Goal: Task Accomplishment & Management: Manage account settings

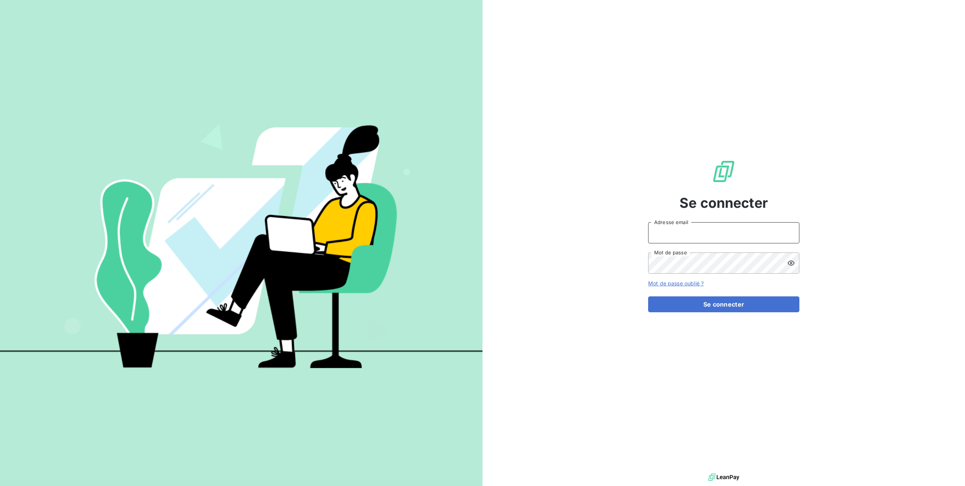
click at [692, 234] on input "Adresse email" at bounding box center [723, 232] width 151 height 21
type input "[PERSON_NAME][EMAIL_ADDRESS][DOMAIN_NAME]"
click at [648, 296] on button "Se connecter" at bounding box center [723, 304] width 151 height 16
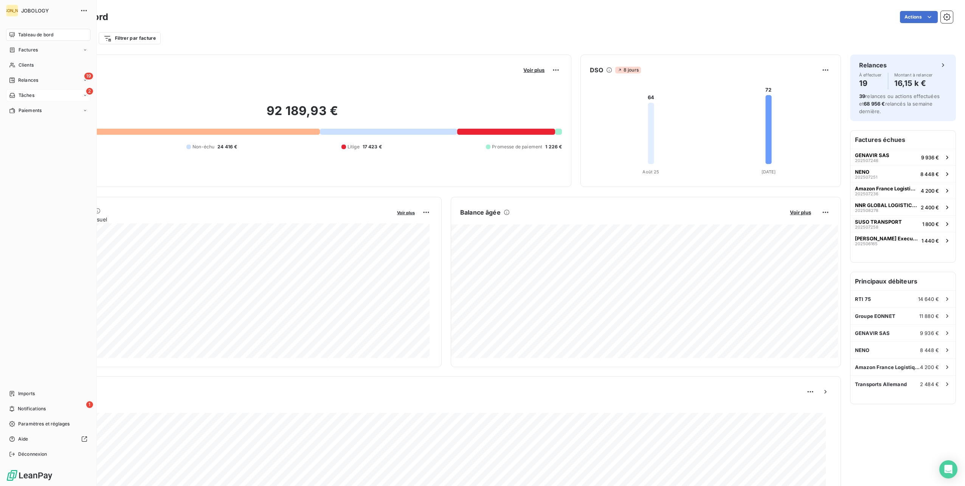
click at [11, 94] on icon at bounding box center [11, 95] width 5 height 5
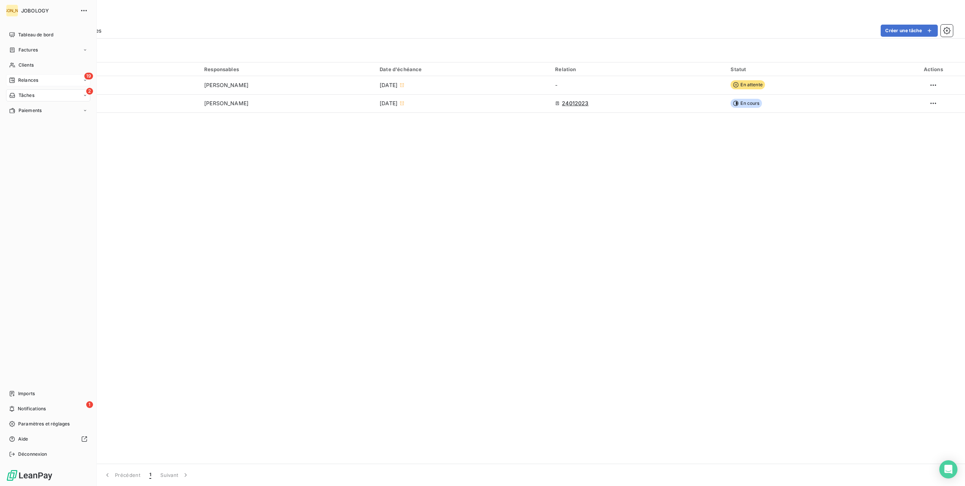
click at [33, 82] on span "Relances" at bounding box center [28, 80] width 20 height 7
click at [29, 98] on span "À effectuer" at bounding box center [30, 95] width 25 height 7
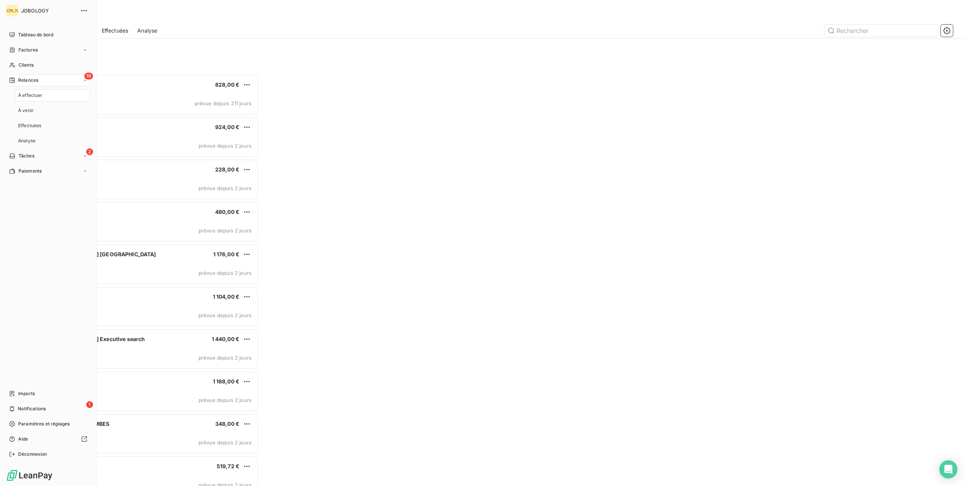
scroll to position [405, 216]
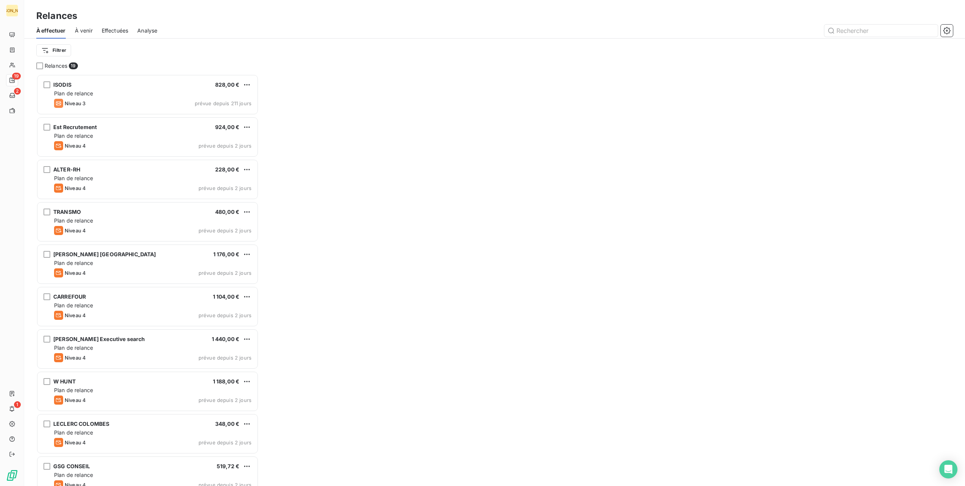
click at [93, 28] on div "À effectuer À venir Effectuées Analyse" at bounding box center [494, 31] width 941 height 16
click at [110, 29] on span "Effectuées" at bounding box center [115, 31] width 27 height 8
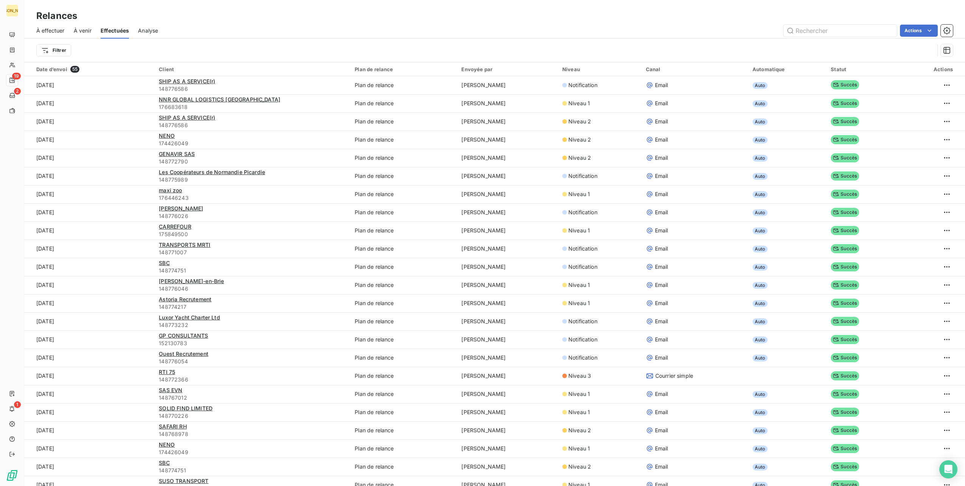
click at [85, 31] on span "À venir" at bounding box center [83, 31] width 18 height 8
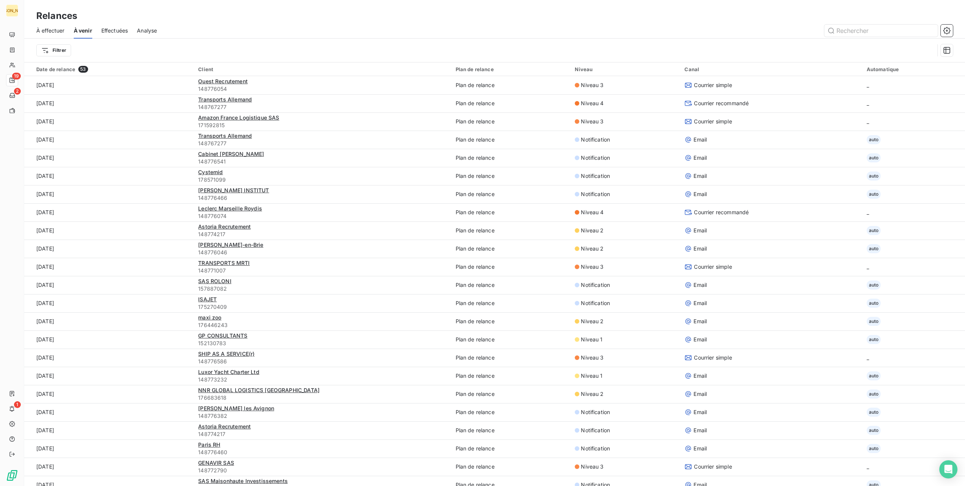
click at [52, 33] on span "À effectuer" at bounding box center [50, 31] width 28 height 8
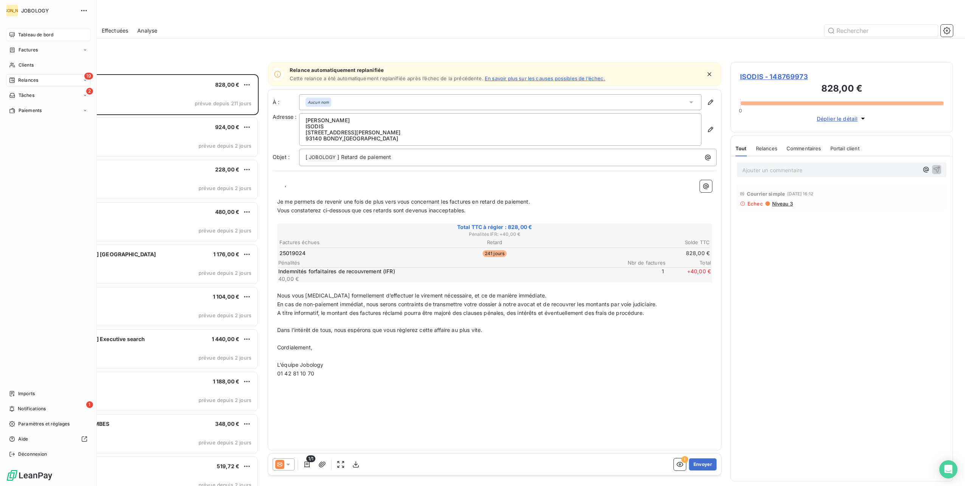
click at [11, 35] on icon at bounding box center [12, 35] width 6 height 6
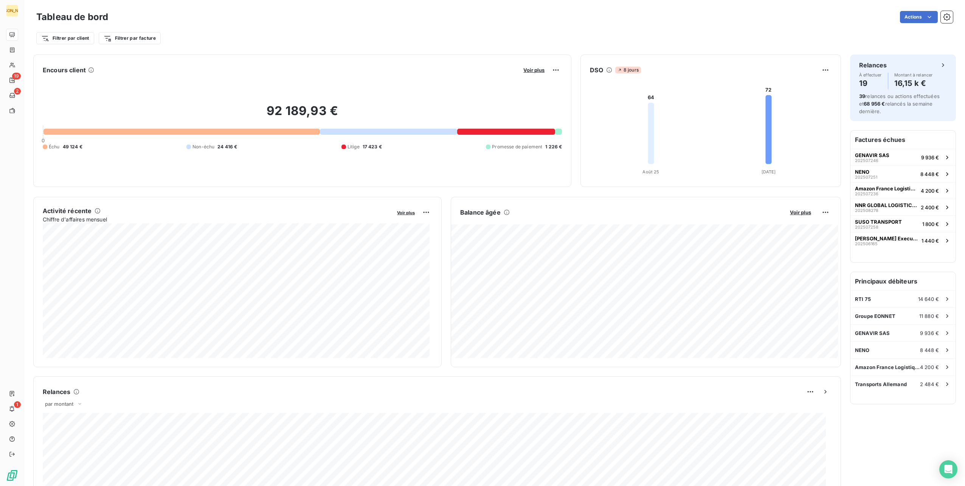
click at [495, 132] on div at bounding box center [506, 132] width 98 height 6
click at [127, 37] on html "JO 19 2 1 Tableau de bord Actions Filtrer par client Filtrer par facture Recher…" at bounding box center [482, 243] width 965 height 486
click at [86, 37] on html "JO 19 2 1 Tableau de bord Actions Filtrer par client Rechercher et sélectionner…" at bounding box center [482, 243] width 965 height 486
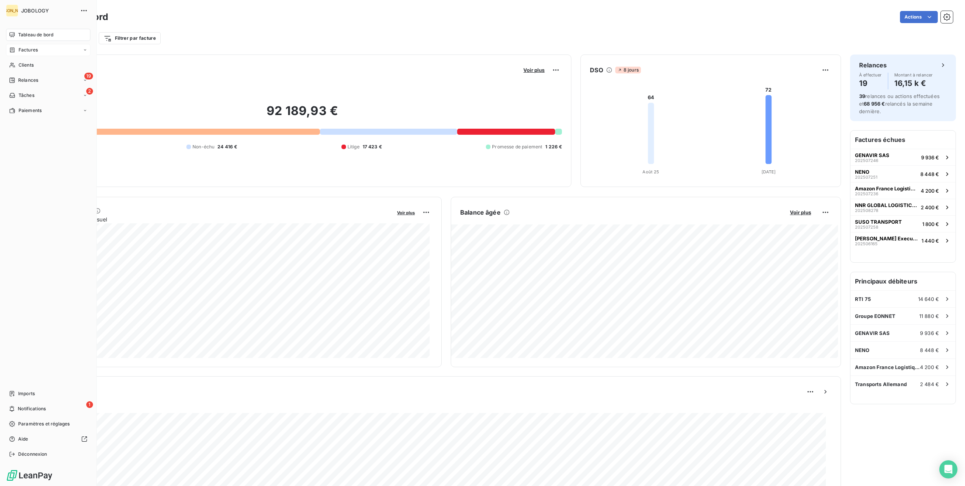
click at [24, 44] on div "Factures" at bounding box center [48, 50] width 84 height 12
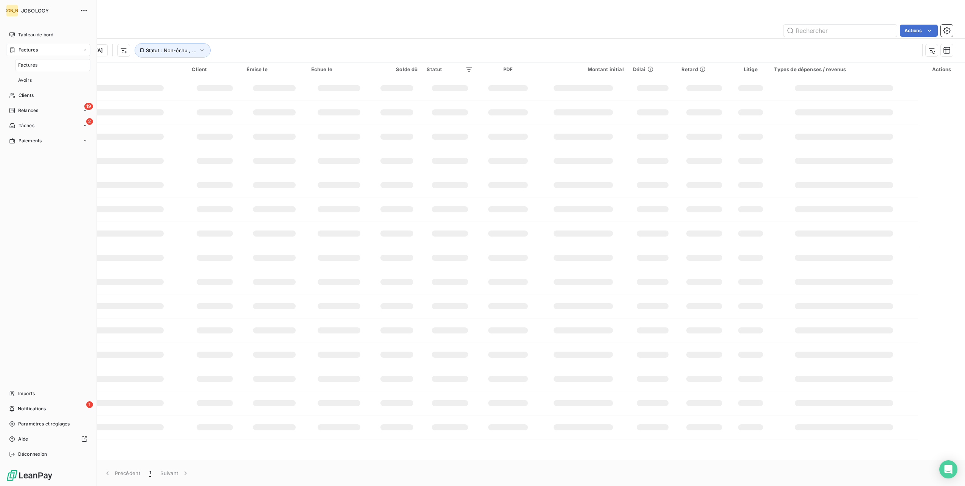
click at [25, 62] on span "Factures" at bounding box center [27, 65] width 19 height 7
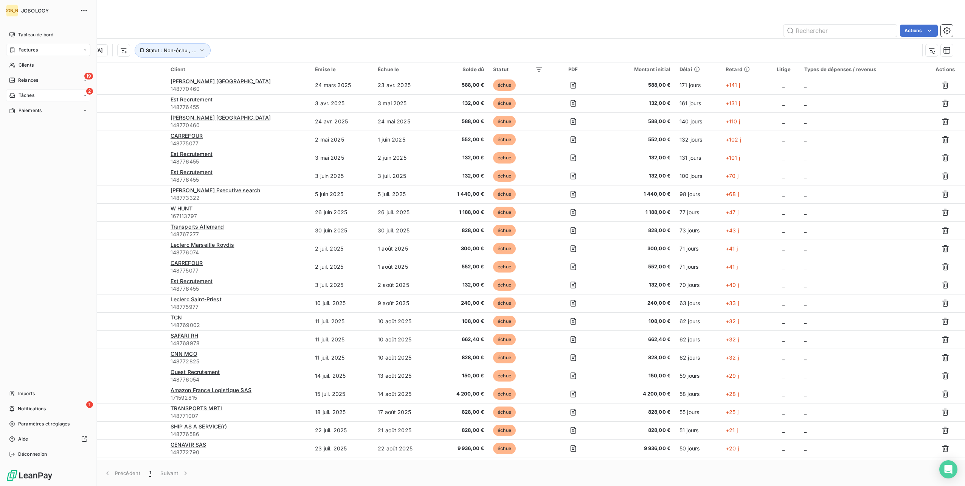
click at [27, 92] on span "Tâches" at bounding box center [27, 95] width 16 height 7
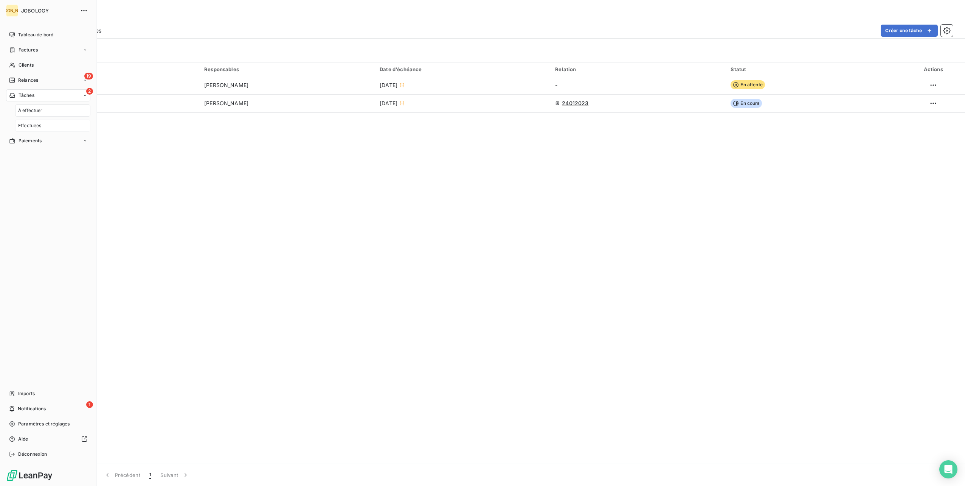
click at [28, 125] on span "Effectuées" at bounding box center [29, 125] width 23 height 7
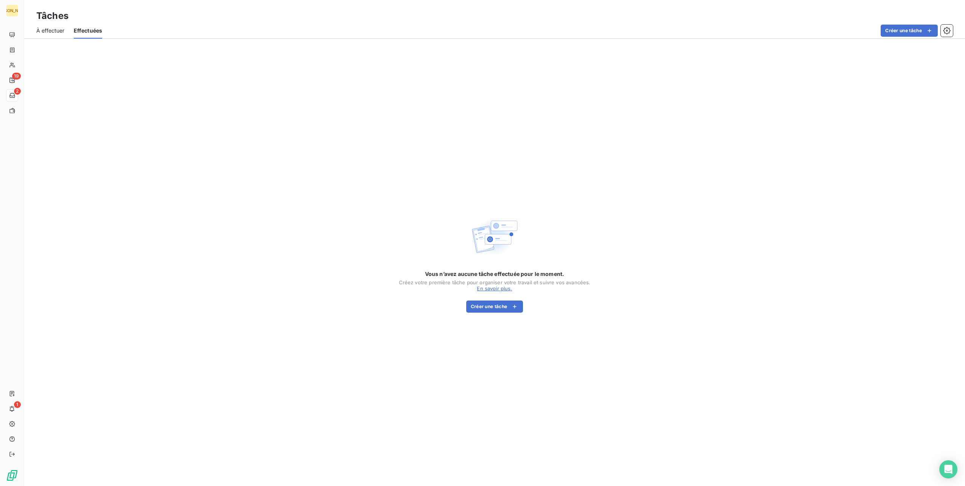
click at [51, 28] on span "À effectuer" at bounding box center [50, 31] width 28 height 8
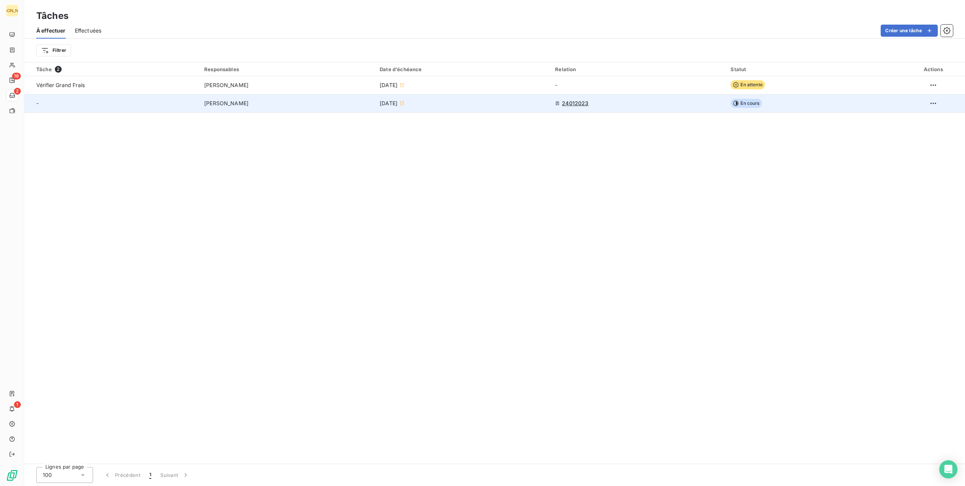
click at [210, 101] on span "[PERSON_NAME]" at bounding box center [226, 103] width 44 height 8
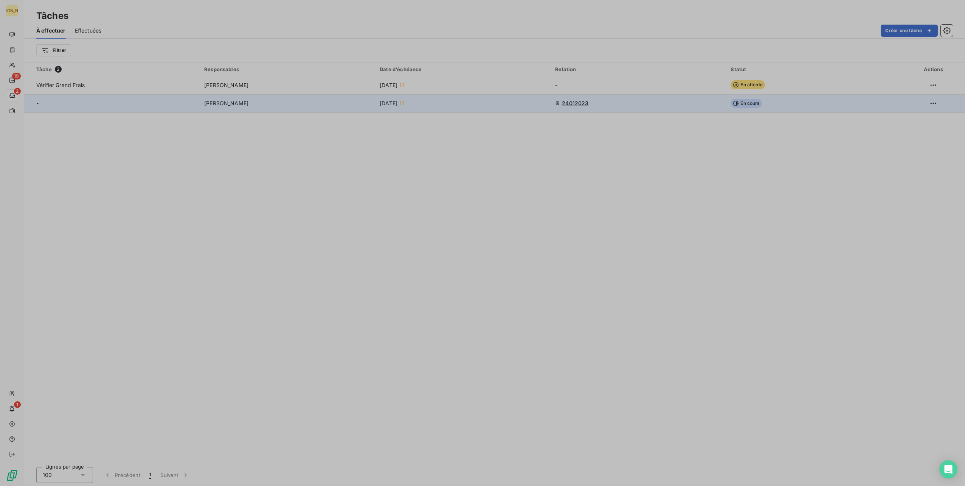
type input "[DATE]"
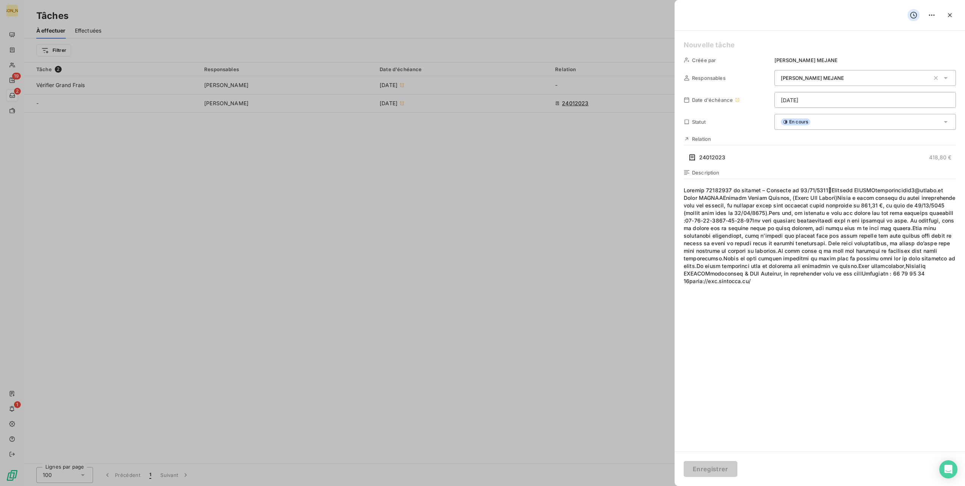
click at [189, 220] on div at bounding box center [482, 243] width 965 height 486
click at [956, 19] on div at bounding box center [820, 15] width 290 height 31
click at [954, 17] on button "button" at bounding box center [950, 15] width 12 height 12
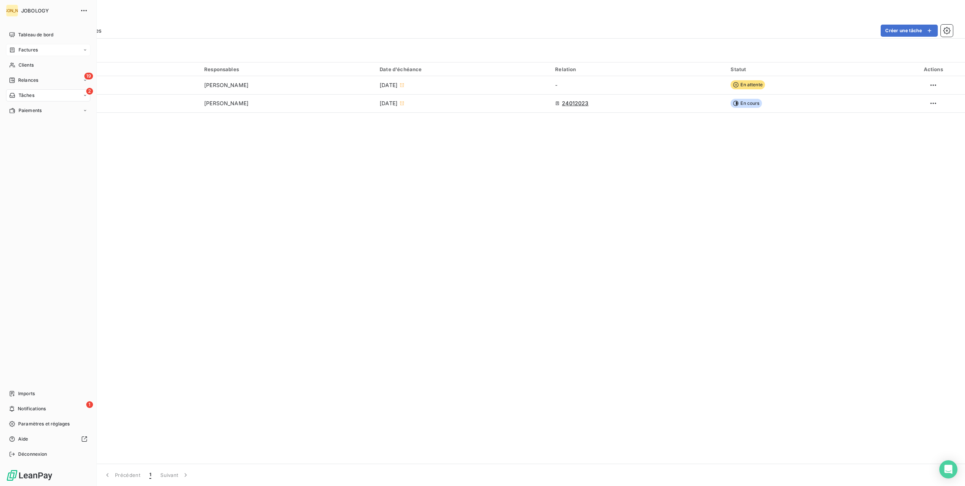
click at [23, 50] on span "Factures" at bounding box center [28, 50] width 19 height 7
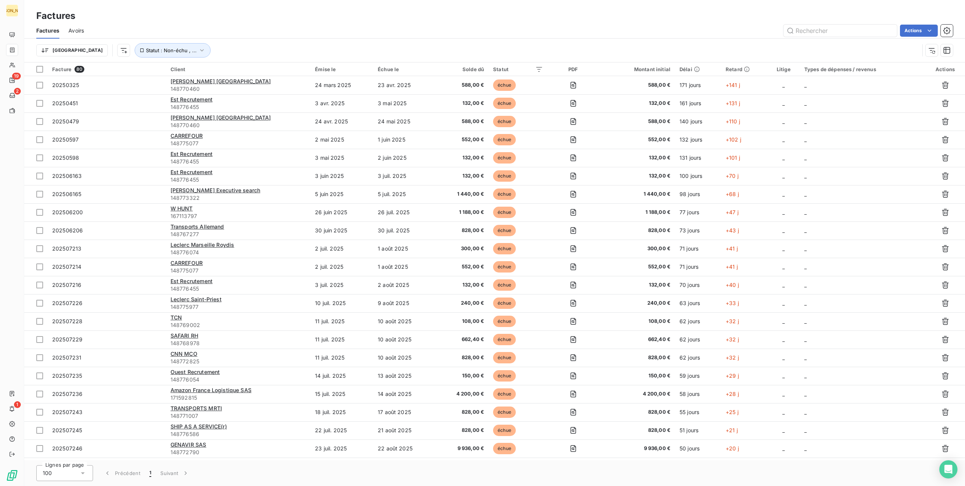
click at [73, 31] on span "Avoirs" at bounding box center [76, 31] width 16 height 8
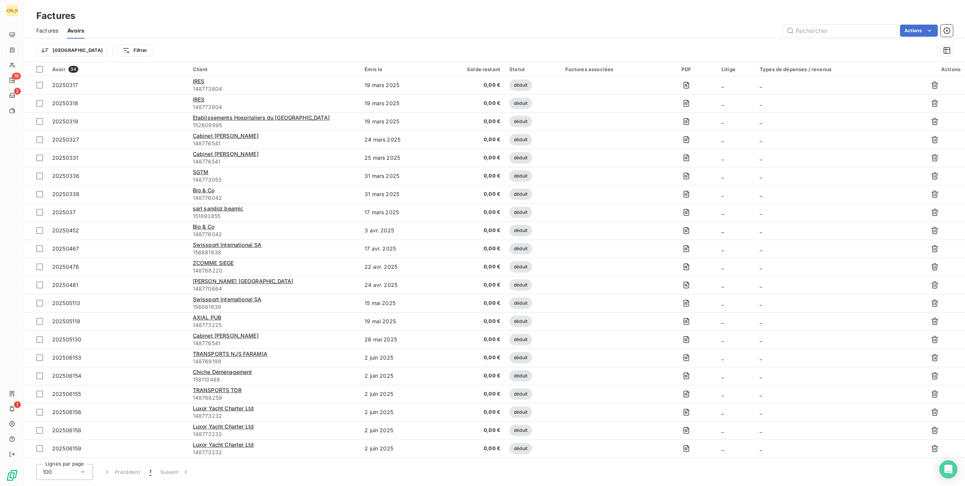
click at [40, 31] on span "Factures" at bounding box center [47, 31] width 22 height 8
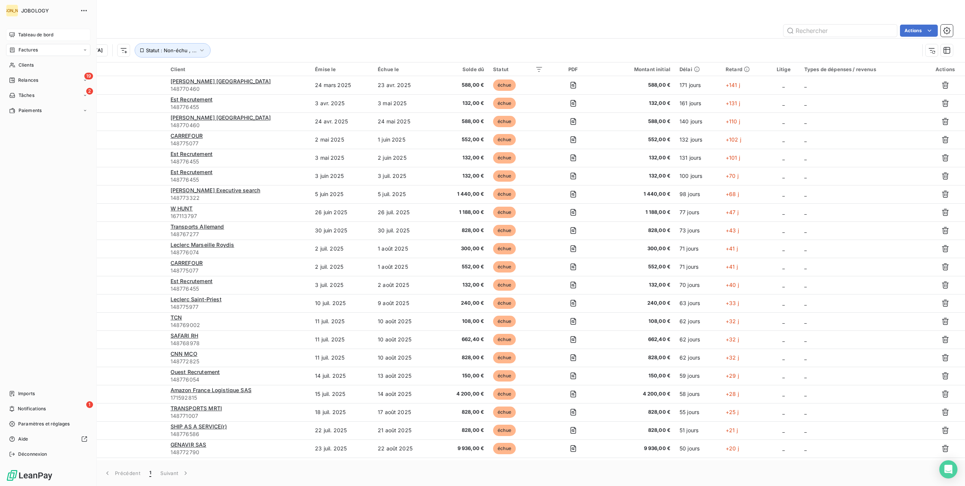
click at [19, 37] on span "Tableau de bord" at bounding box center [35, 34] width 35 height 7
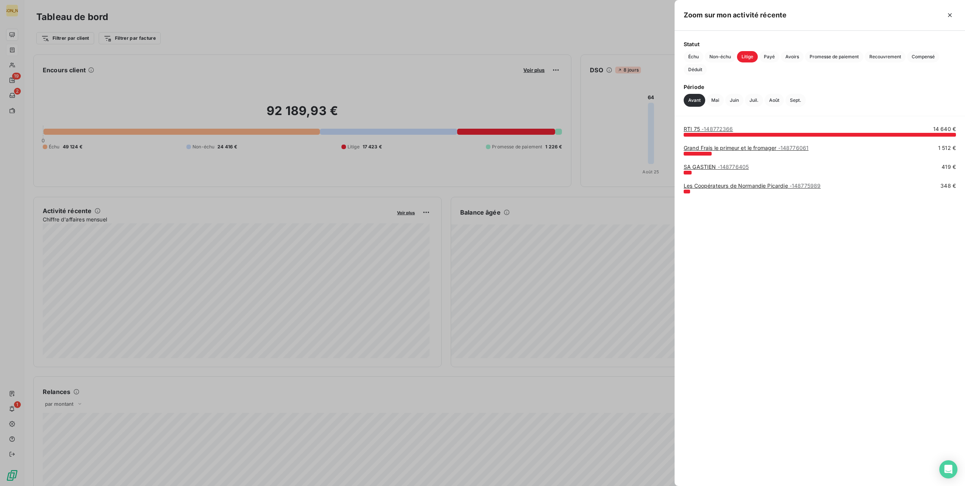
click at [722, 129] on span "- 148772366" at bounding box center [718, 129] width 32 height 6
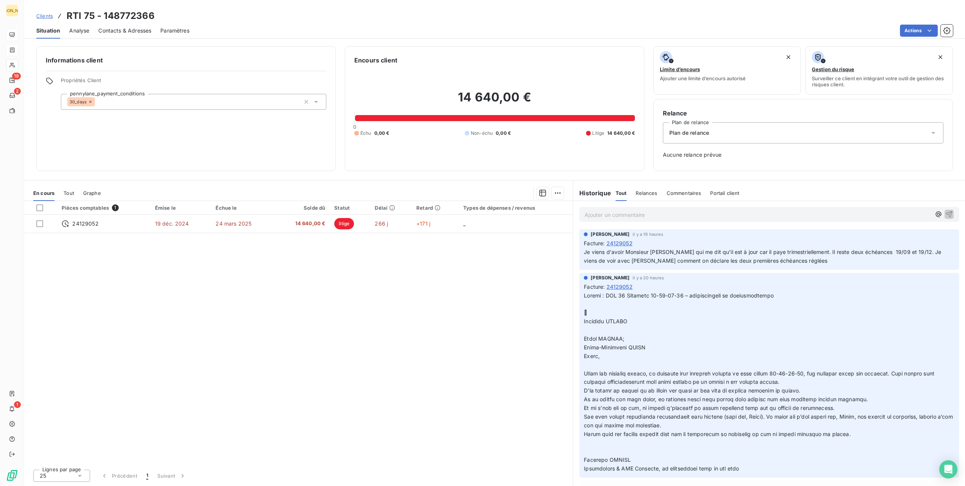
click at [352, 324] on div "Pièces comptables 1 Émise le Échue le Solde dû Statut Délai Retard Types de dép…" at bounding box center [298, 332] width 549 height 262
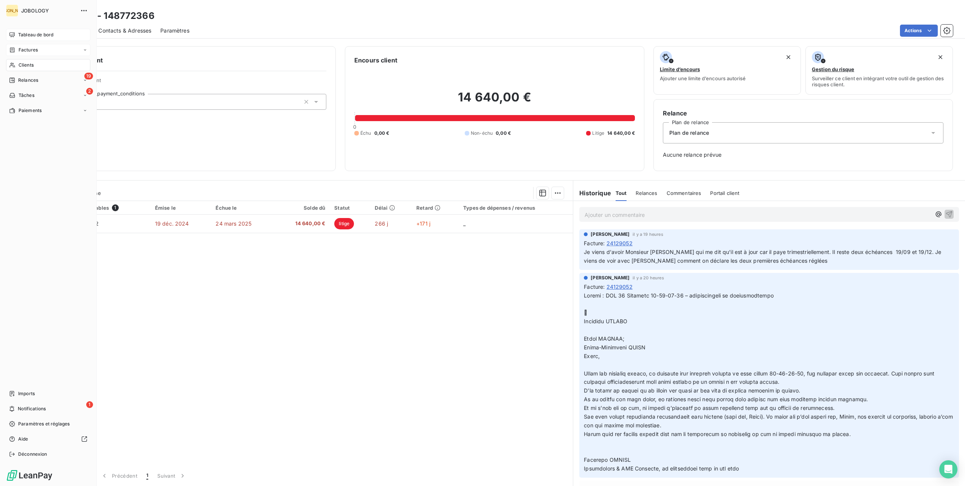
click at [16, 64] on div "Clients" at bounding box center [48, 65] width 84 height 12
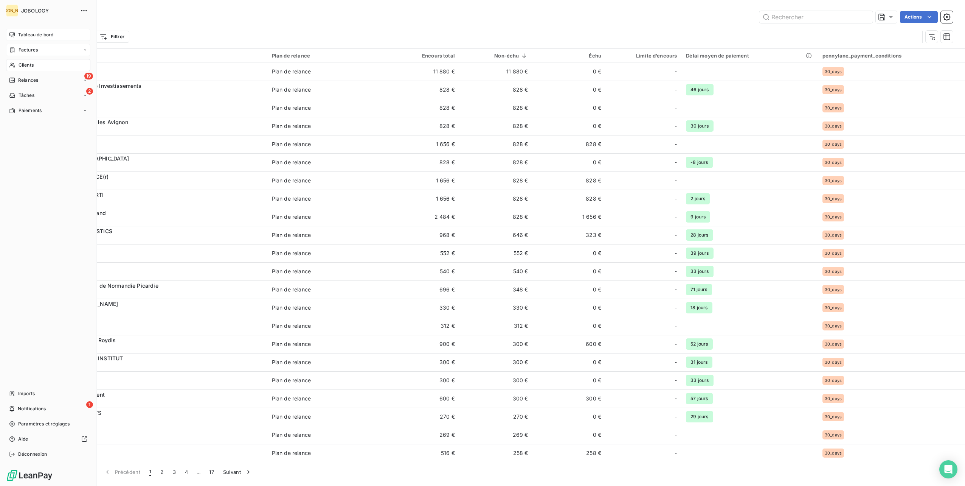
click at [18, 54] on div "Factures" at bounding box center [48, 50] width 84 height 12
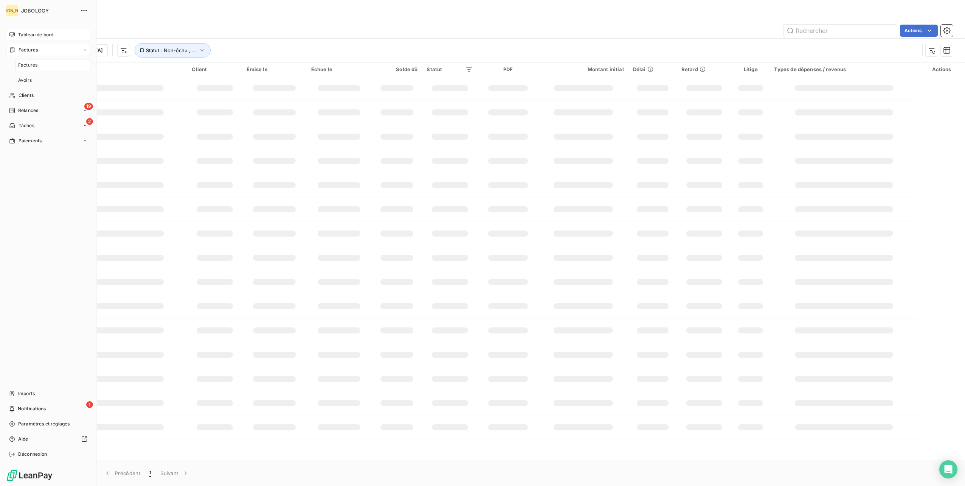
click at [18, 65] on span "Factures" at bounding box center [27, 65] width 19 height 7
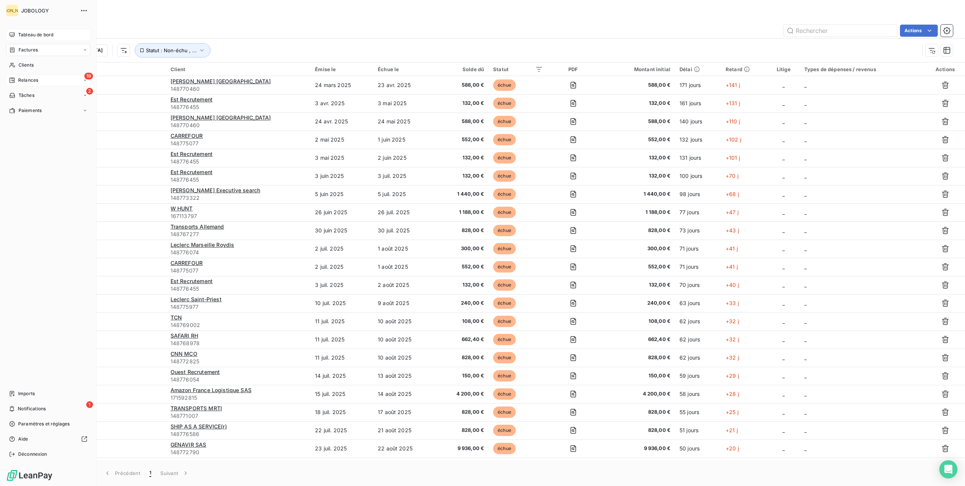
click at [18, 76] on div "19 Relances" at bounding box center [48, 80] width 84 height 12
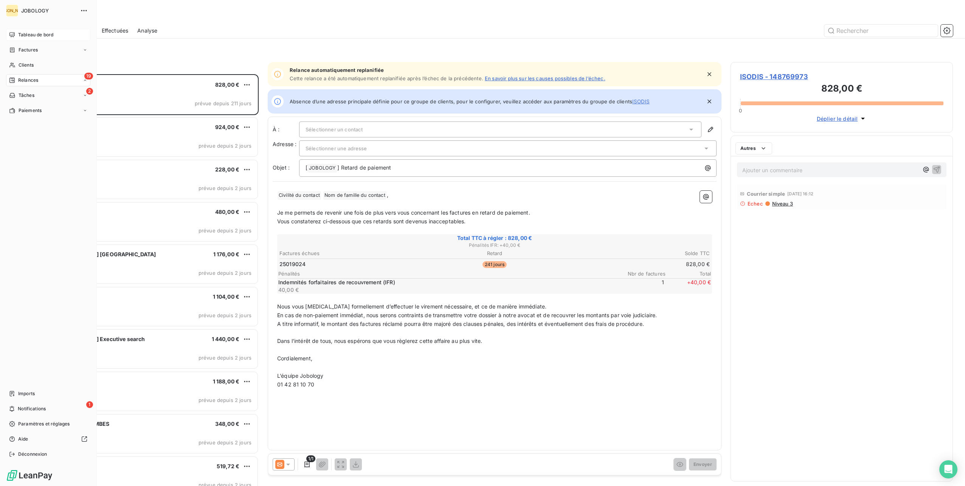
scroll to position [405, 216]
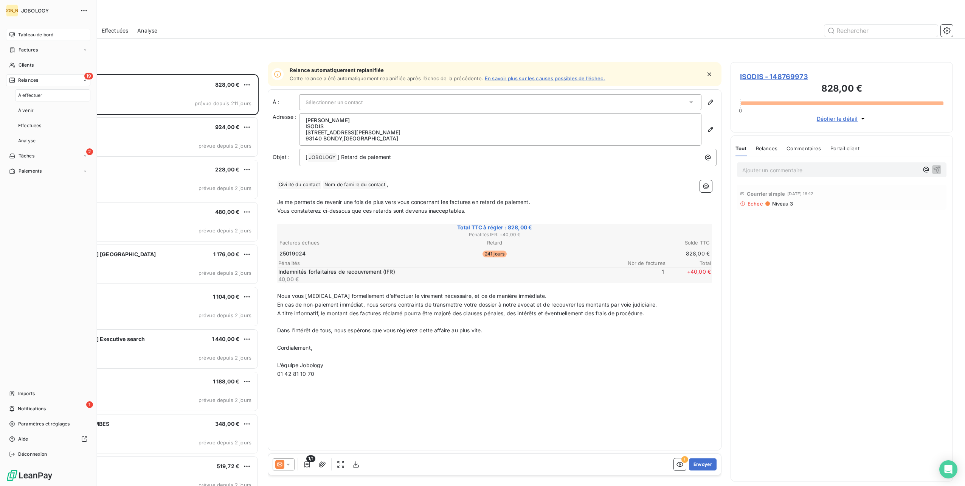
click at [20, 93] on span "À effectuer" at bounding box center [30, 95] width 25 height 7
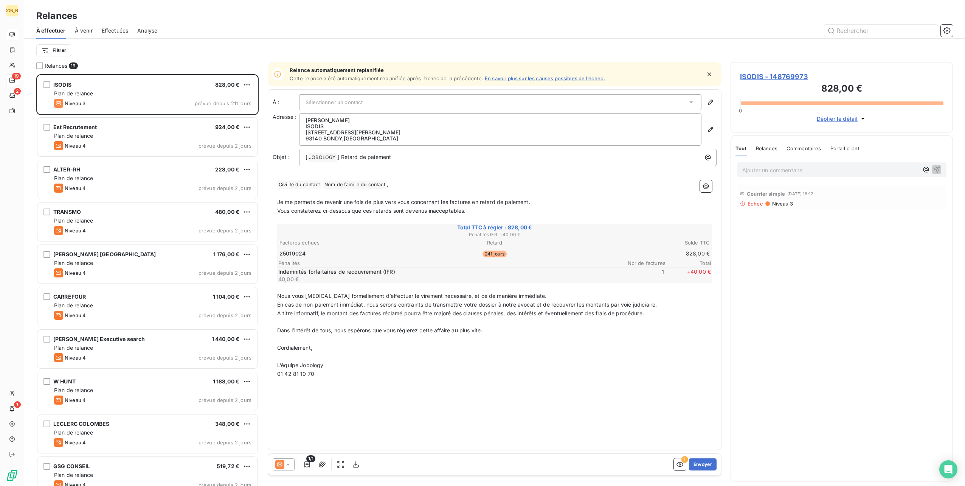
click at [81, 31] on span "À venir" at bounding box center [84, 31] width 18 height 8
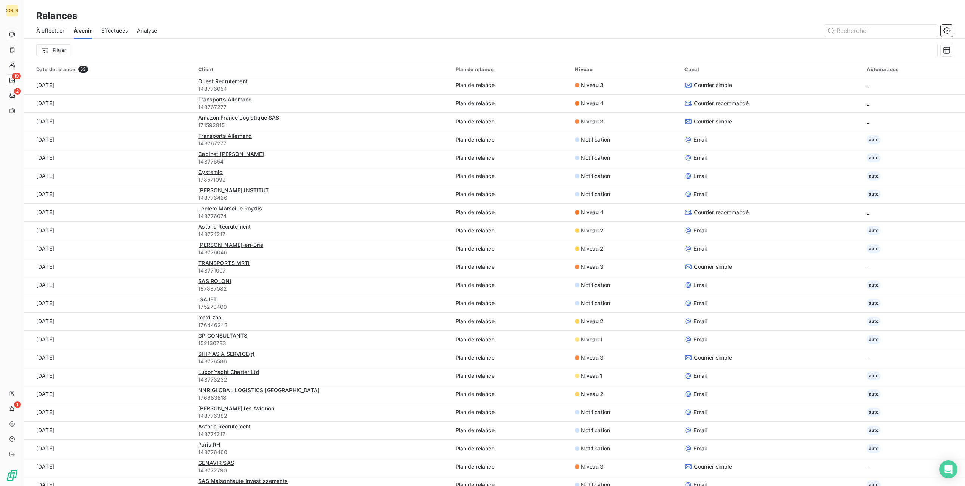
click at [119, 27] on span "Effectuées" at bounding box center [114, 31] width 27 height 8
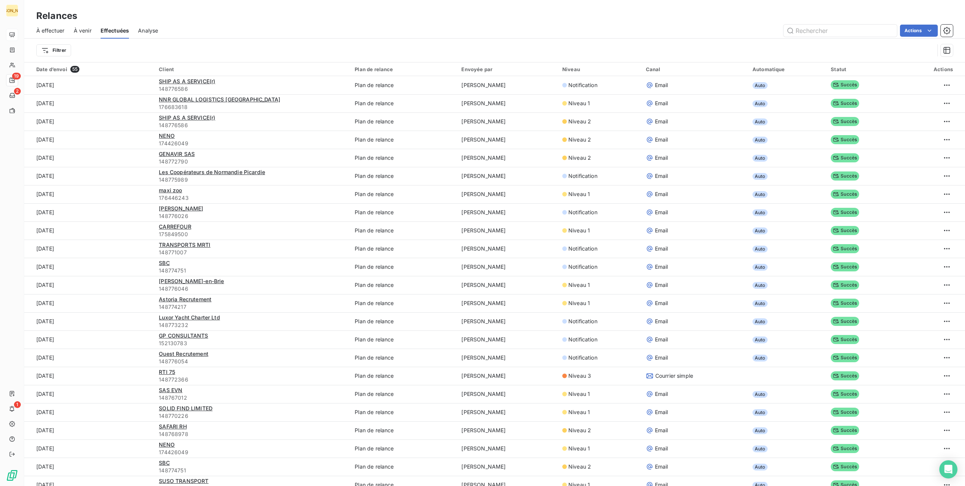
click at [152, 26] on div "Analyse" at bounding box center [148, 31] width 20 height 16
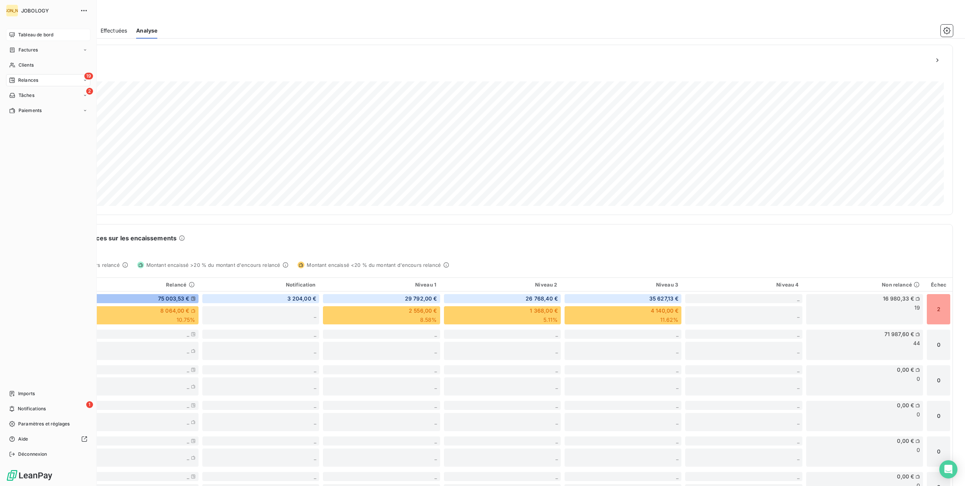
click at [16, 29] on div "Tableau de bord" at bounding box center [48, 35] width 84 height 12
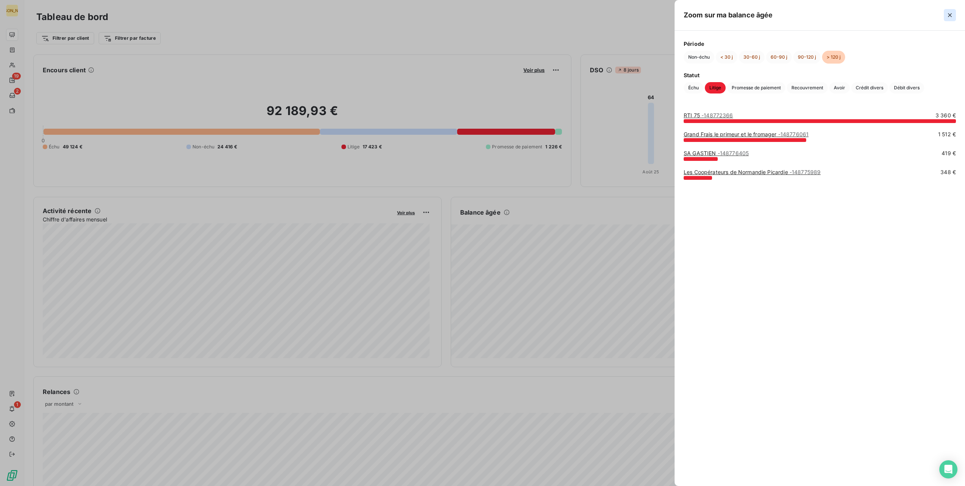
click at [952, 14] on icon "button" at bounding box center [950, 15] width 8 height 8
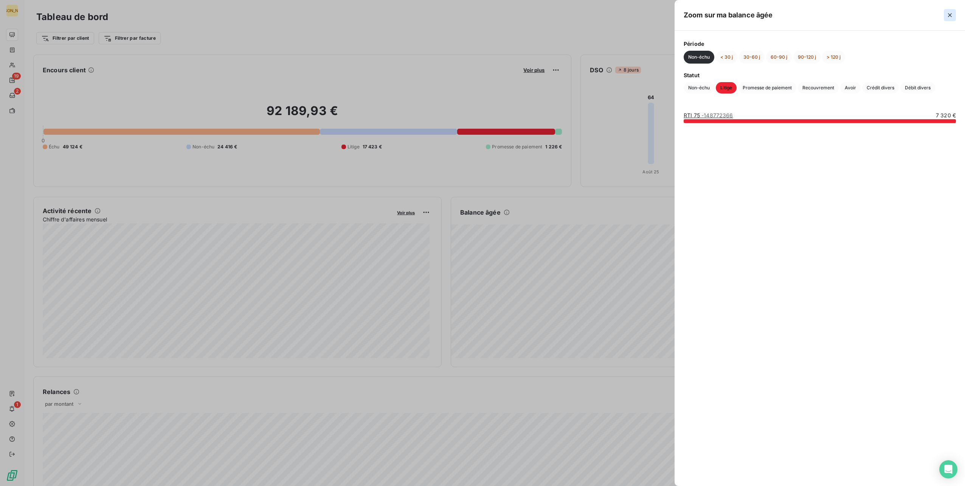
click at [951, 16] on icon "button" at bounding box center [950, 15] width 4 height 4
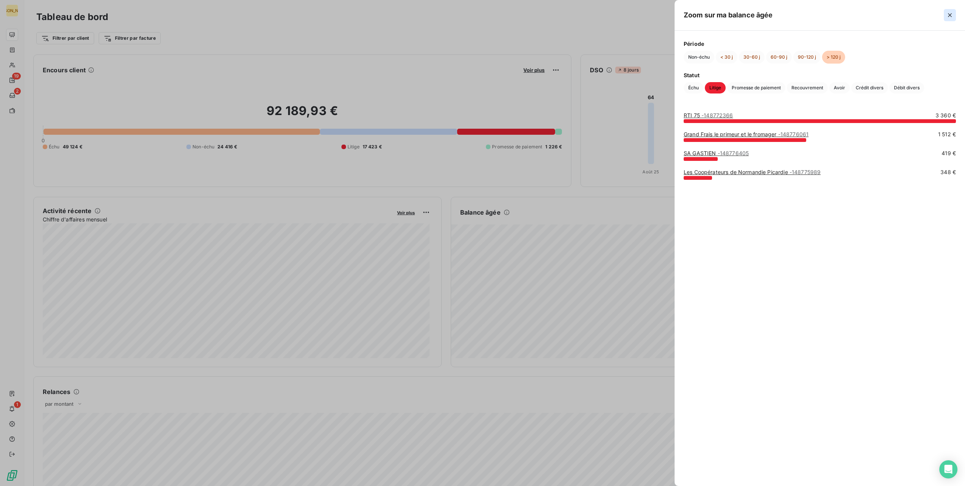
click at [955, 13] on button "button" at bounding box center [950, 15] width 12 height 12
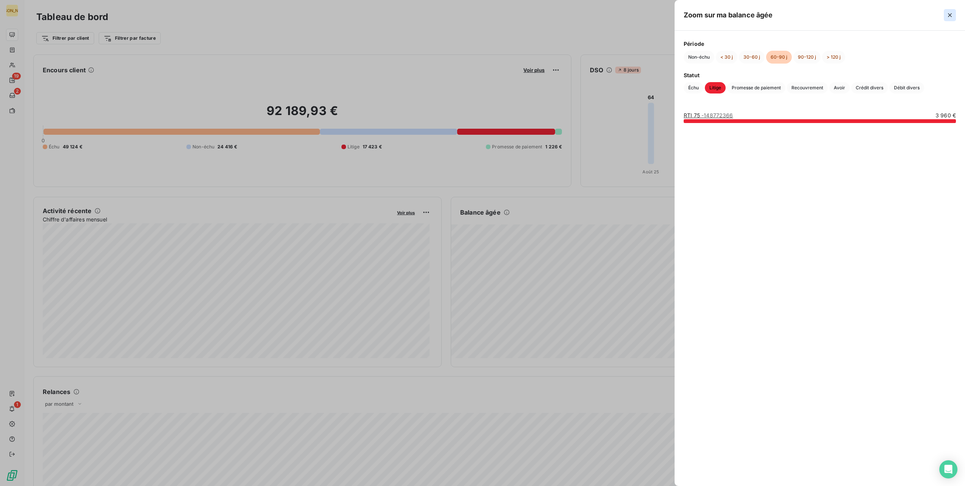
click at [949, 9] on button "button" at bounding box center [950, 15] width 12 height 12
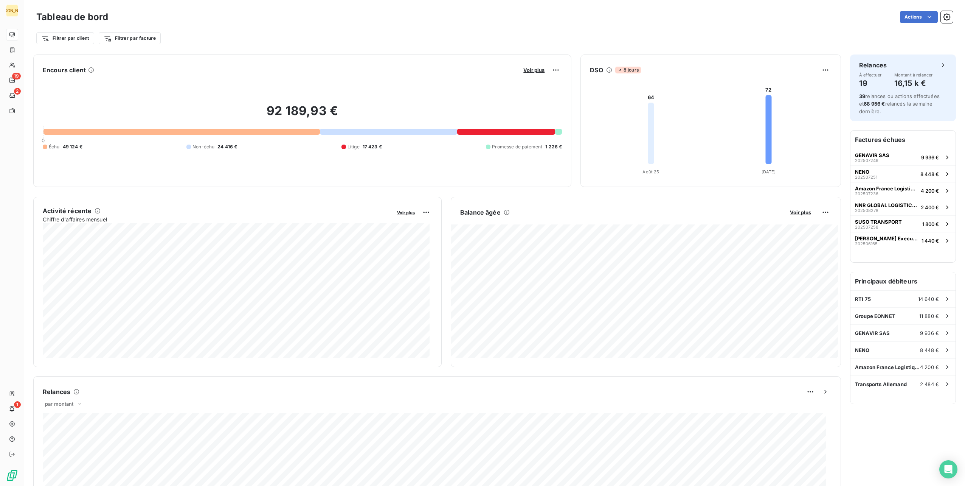
click at [293, 132] on div at bounding box center [181, 132] width 276 height 6
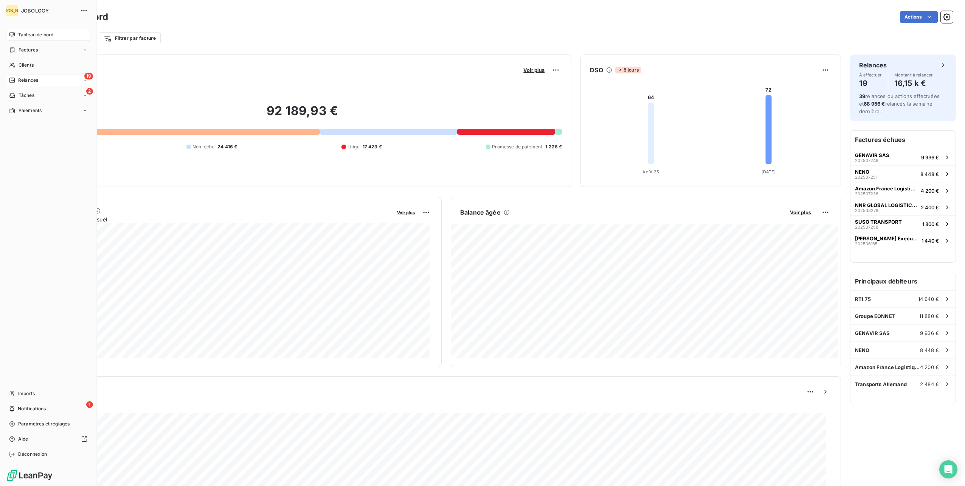
click at [12, 78] on icon at bounding box center [11, 80] width 5 height 5
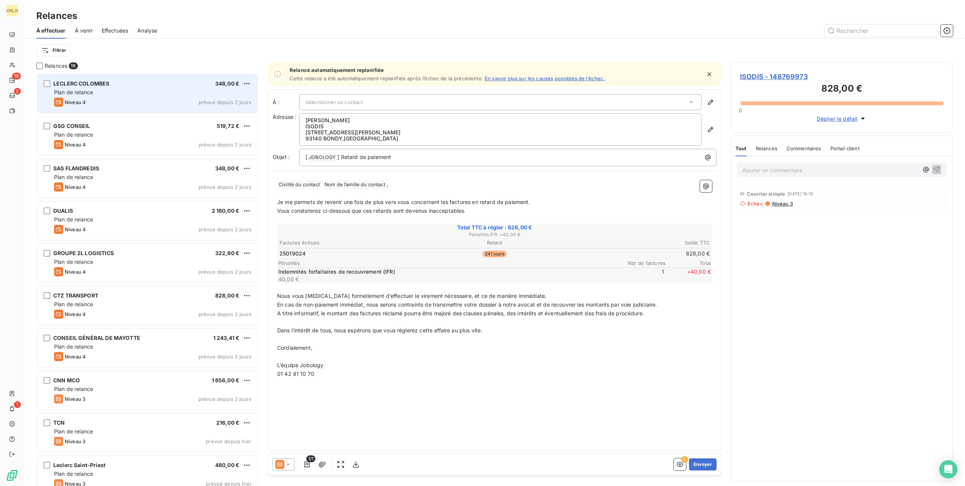
scroll to position [393, 0]
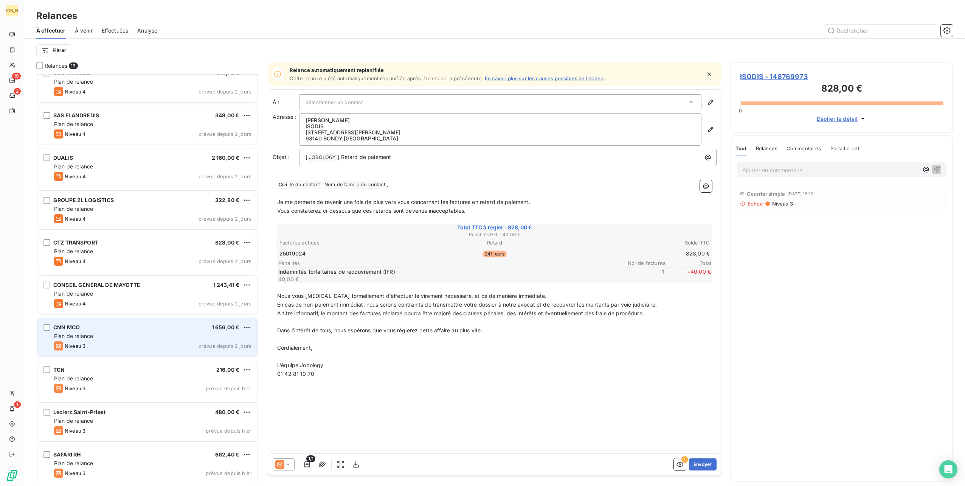
click at [117, 341] on div "Niveau 3 prévue depuis 2 jours" at bounding box center [152, 345] width 197 height 9
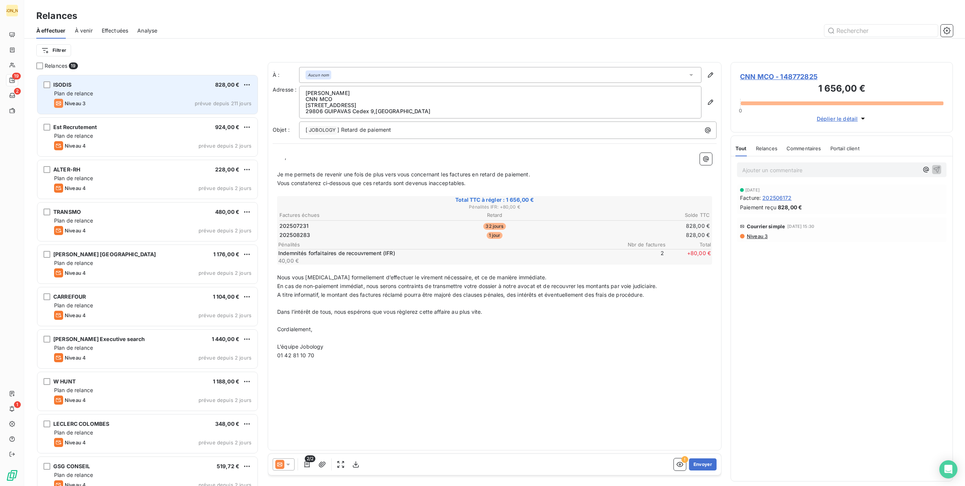
click at [138, 91] on div "Plan de relance" at bounding box center [152, 94] width 197 height 8
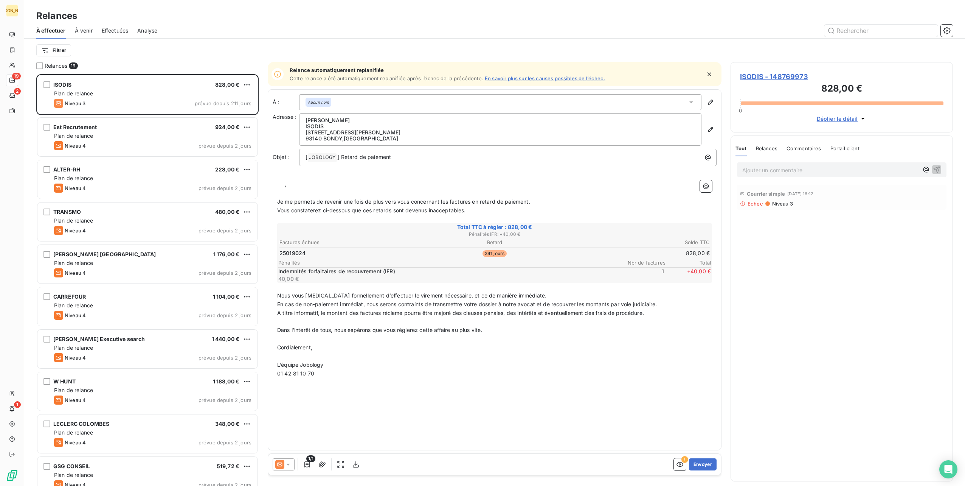
click at [798, 146] on span "Commentaires" at bounding box center [804, 148] width 35 height 6
click at [747, 145] on div "Tout Relances Commentaires Portail client" at bounding box center [798, 148] width 125 height 16
click at [835, 145] on span "Portail client" at bounding box center [846, 148] width 29 height 6
click at [747, 147] on div "Tout Relances Commentaires Portail client" at bounding box center [799, 148] width 126 height 16
click at [742, 149] on span "Tout" at bounding box center [741, 148] width 11 height 6
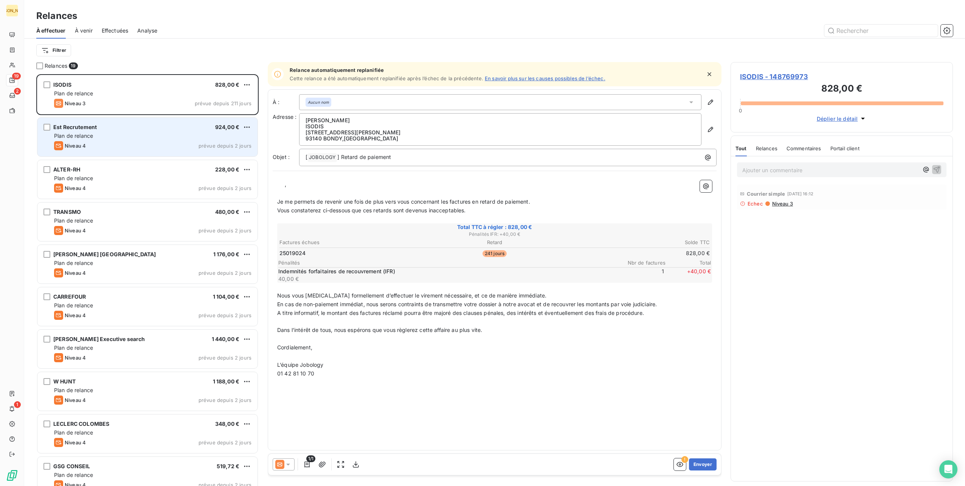
click at [109, 128] on div "Est Recrutement 924,00 €" at bounding box center [152, 127] width 197 height 7
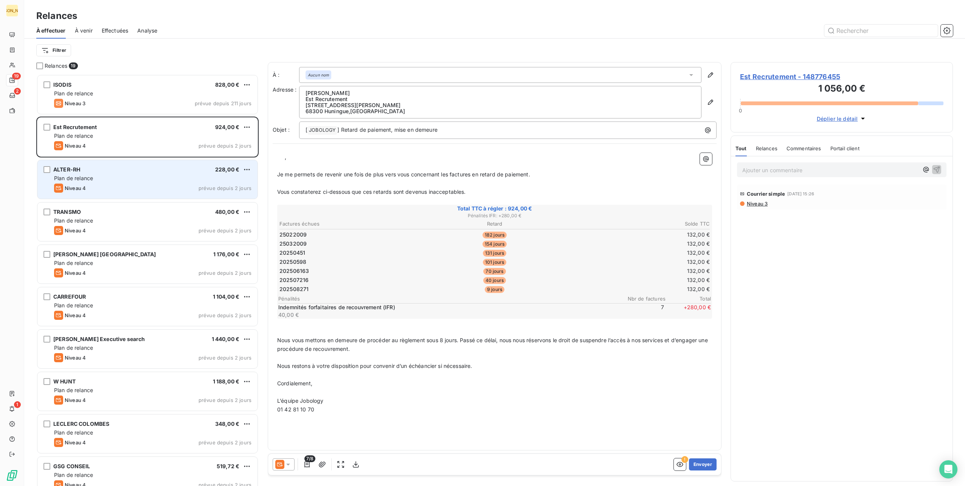
click at [119, 175] on div "Plan de relance" at bounding box center [152, 178] width 197 height 8
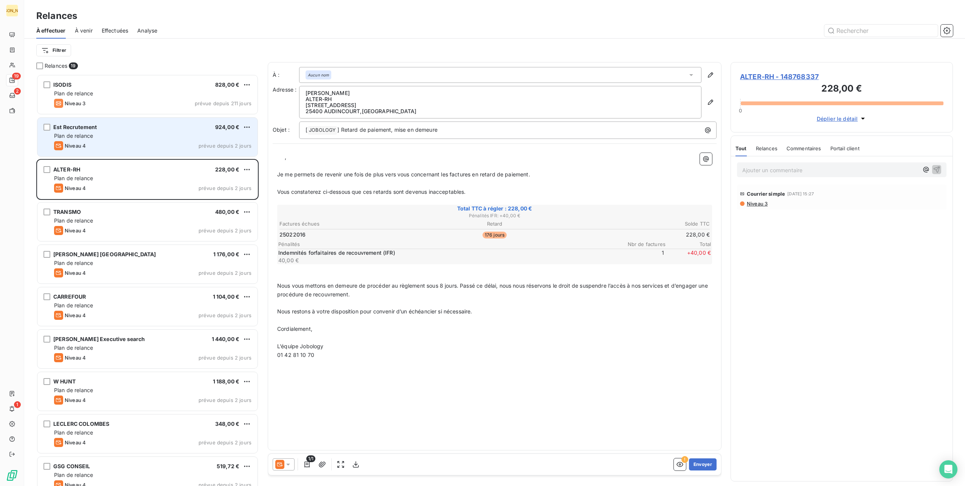
click at [130, 147] on div "Niveau 4 prévue depuis 2 jours" at bounding box center [152, 145] width 197 height 9
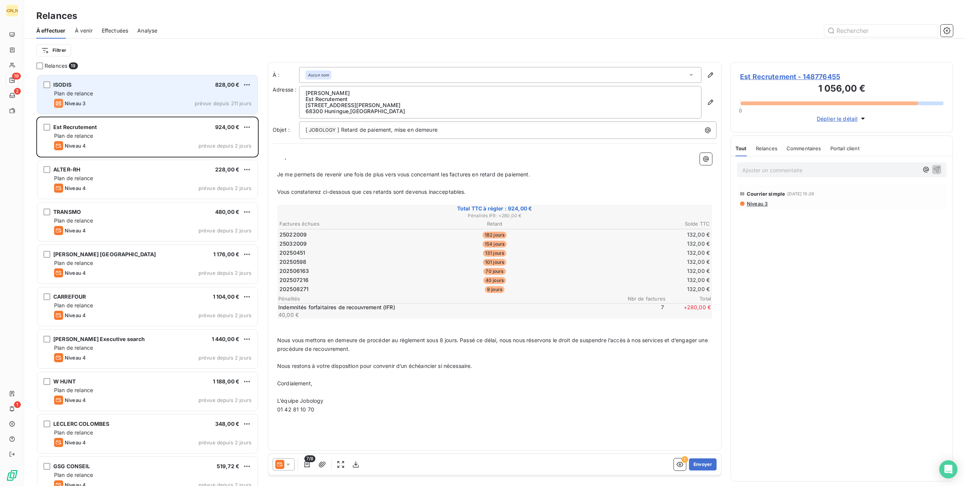
click at [129, 100] on div "Niveau 3 prévue depuis 211 jours" at bounding box center [152, 103] width 197 height 9
